Goal: Task Accomplishment & Management: Use online tool/utility

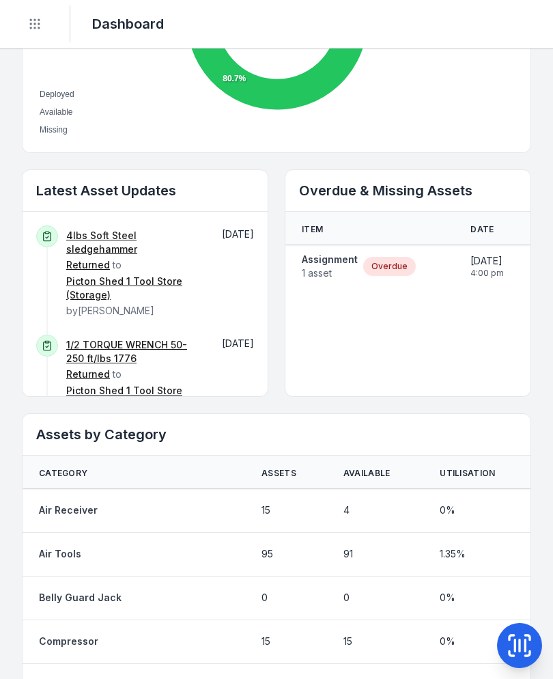
scroll to position [682, 0]
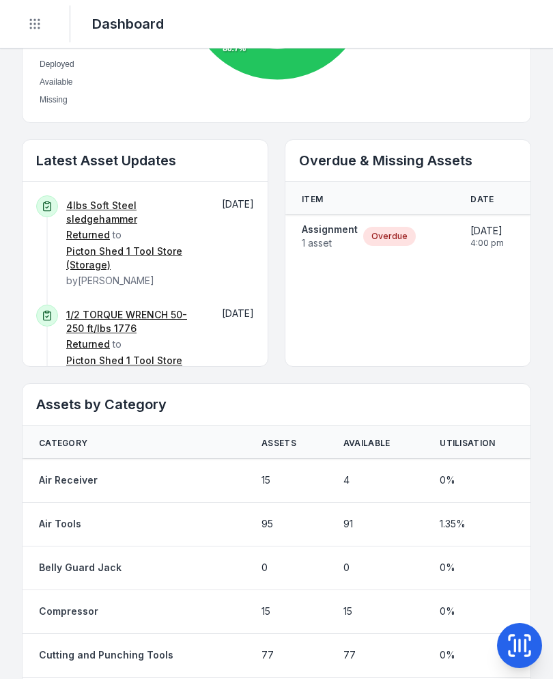
click at [336, 239] on span "1 asset" at bounding box center [330, 243] width 56 height 14
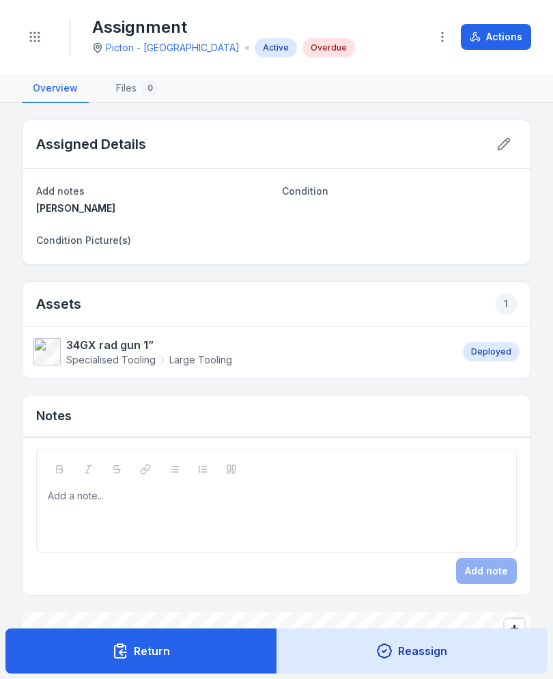
click at [522, 31] on button "Actions" at bounding box center [496, 37] width 70 height 26
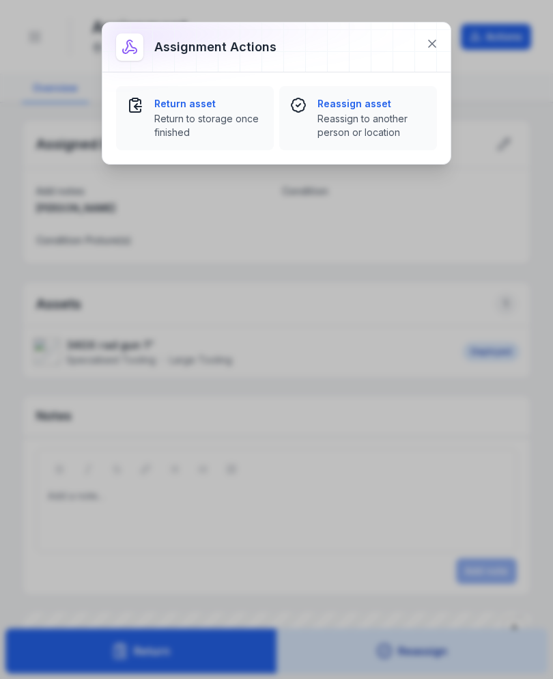
click at [155, 117] on span "Return to storage once finished" at bounding box center [208, 125] width 109 height 27
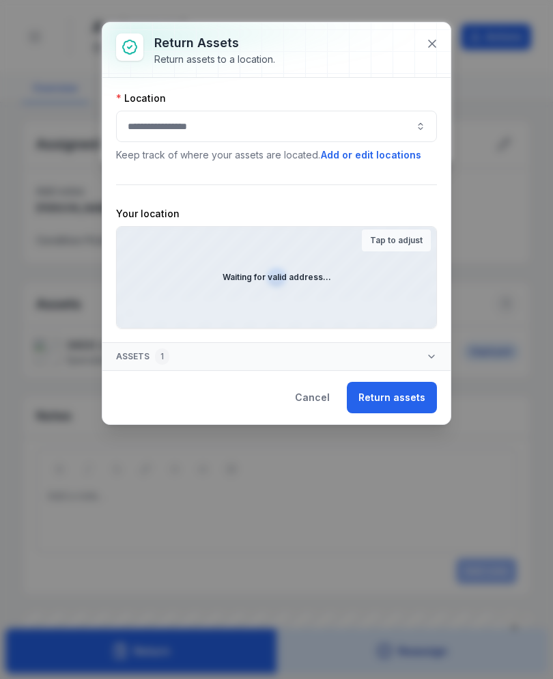
click at [126, 108] on div "Location Keep track of where your assets are located. Add or edit locations" at bounding box center [276, 127] width 321 height 71
click at [137, 130] on button "button" at bounding box center [276, 126] width 321 height 31
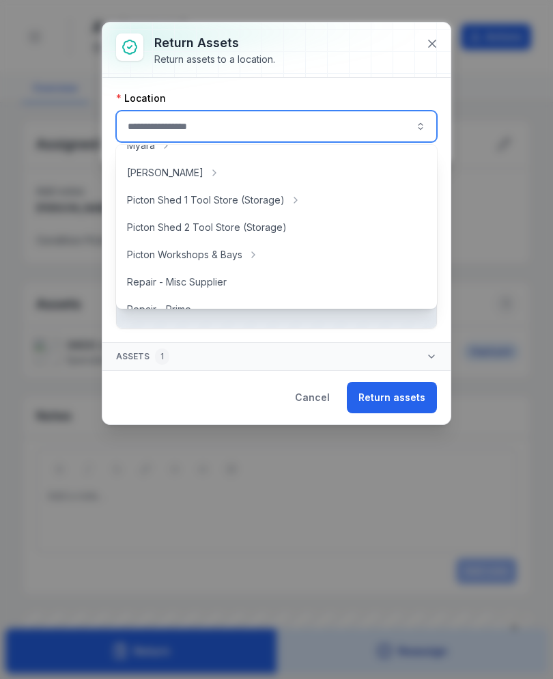
scroll to position [247, 0]
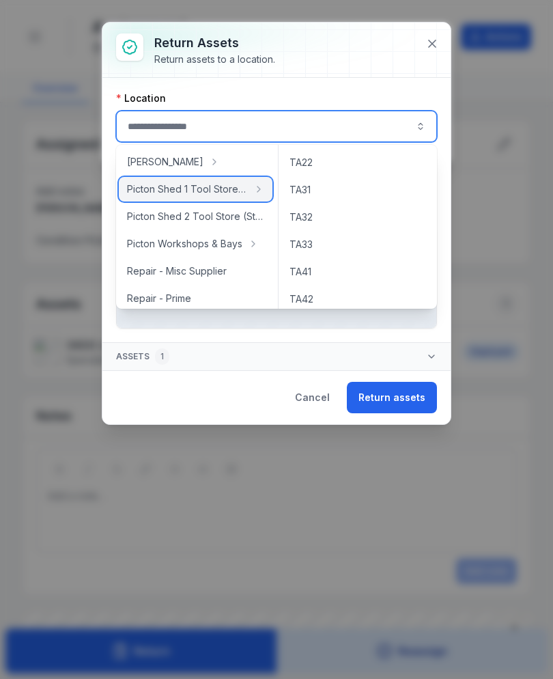
click at [133, 185] on span "Picton Shed 1 Tool Store (Storage)" at bounding box center [187, 189] width 121 height 14
type input "**********"
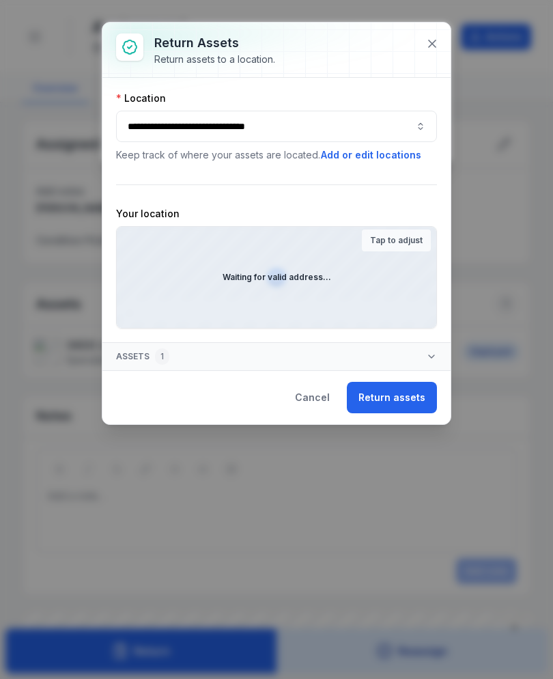
click at [397, 387] on button "Return assets" at bounding box center [392, 397] width 90 height 31
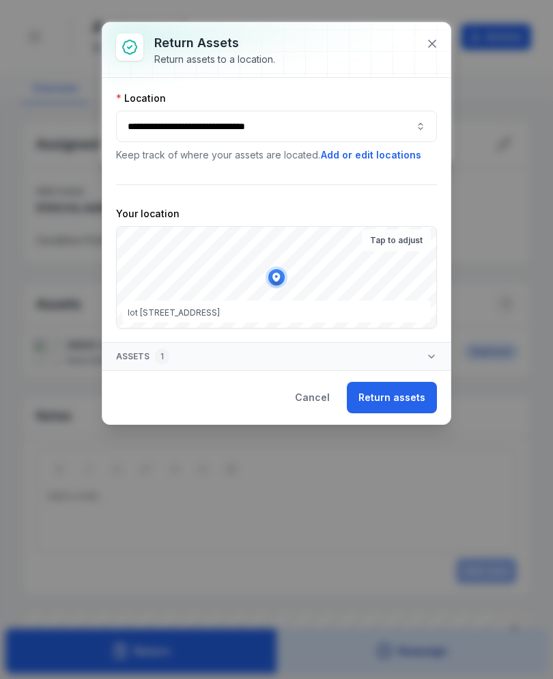
click at [401, 397] on button "Return assets" at bounding box center [392, 397] width 90 height 31
